Goal: Find specific page/section: Find specific page/section

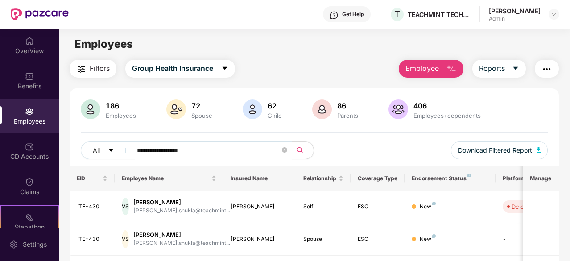
scroll to position [58, 0]
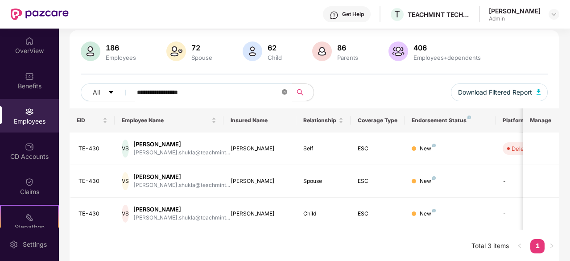
click at [286, 91] on icon "close-circle" at bounding box center [284, 91] width 5 height 5
type input "*"
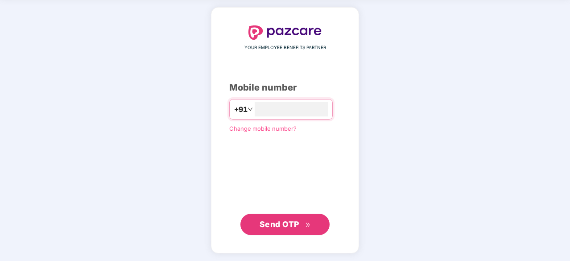
type input "**********"
click at [295, 220] on span "Send OTP" at bounding box center [280, 223] width 40 height 9
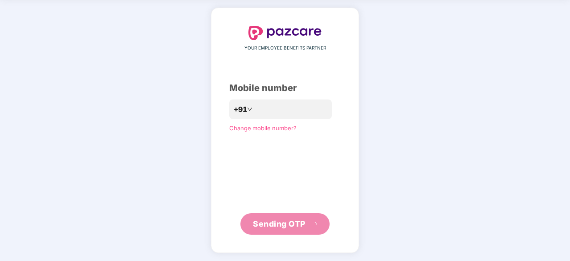
scroll to position [29, 0]
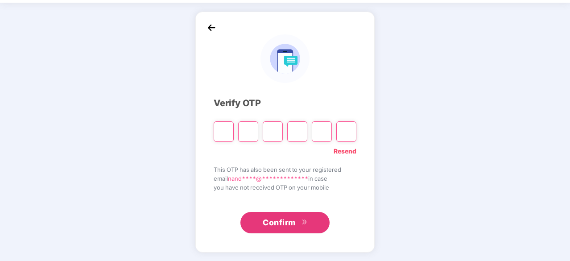
type input "*"
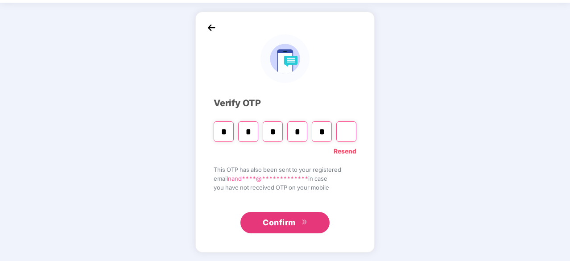
type input "*"
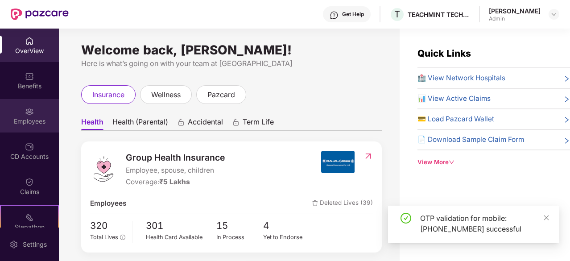
click at [26, 117] on div "Employees" at bounding box center [29, 121] width 59 height 9
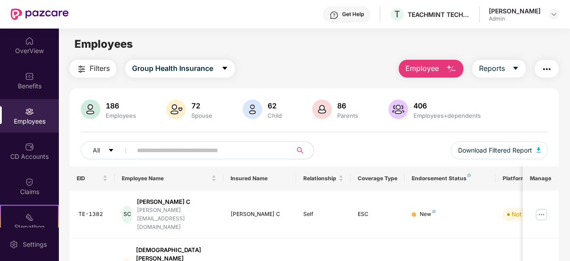
click at [152, 152] on input "text" at bounding box center [208, 150] width 143 height 13
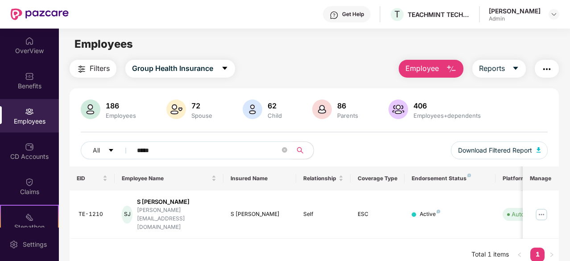
scroll to position [29, 0]
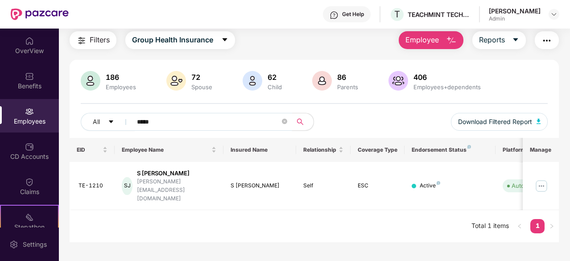
type input "*****"
